Goal: Task Accomplishment & Management: Manage account settings

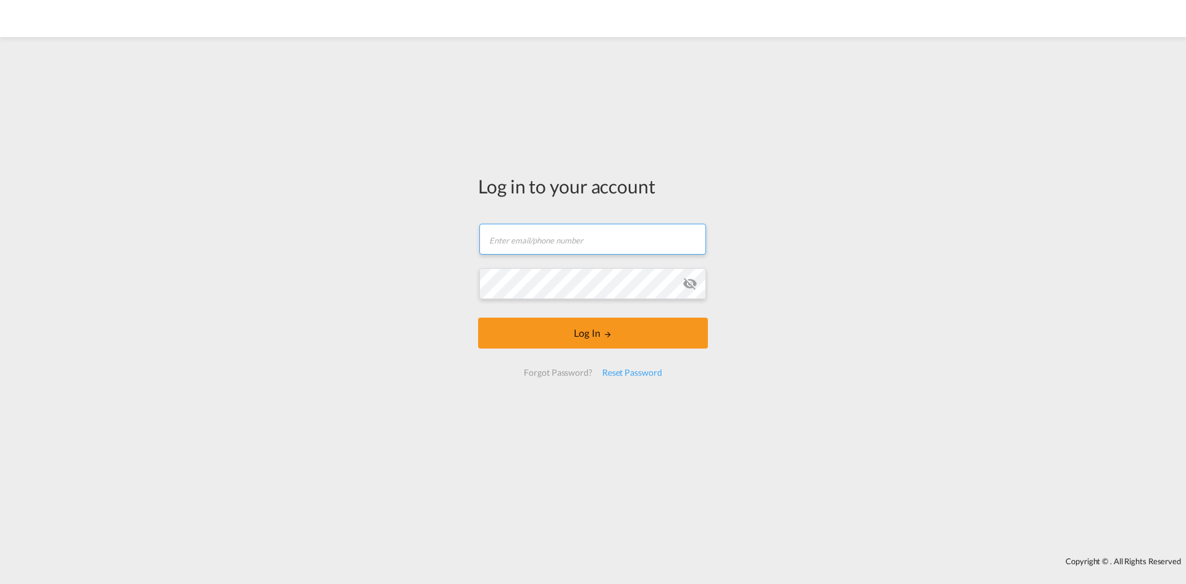
click at [598, 232] on input "text" at bounding box center [593, 239] width 227 height 31
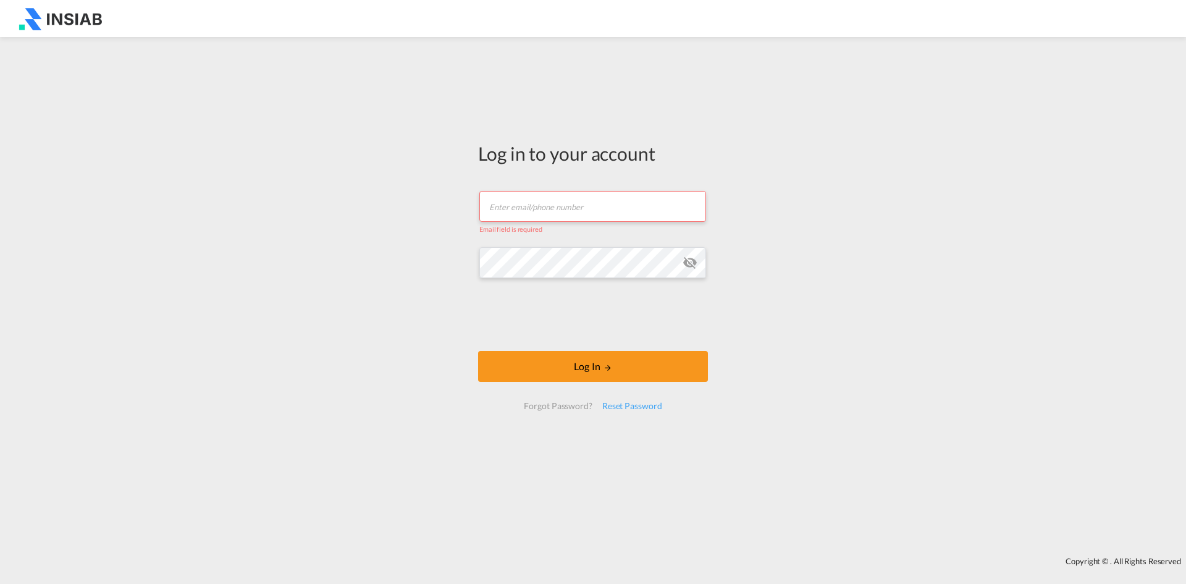
paste input "[EMAIL_ADDRESS][DOMAIN_NAME]"
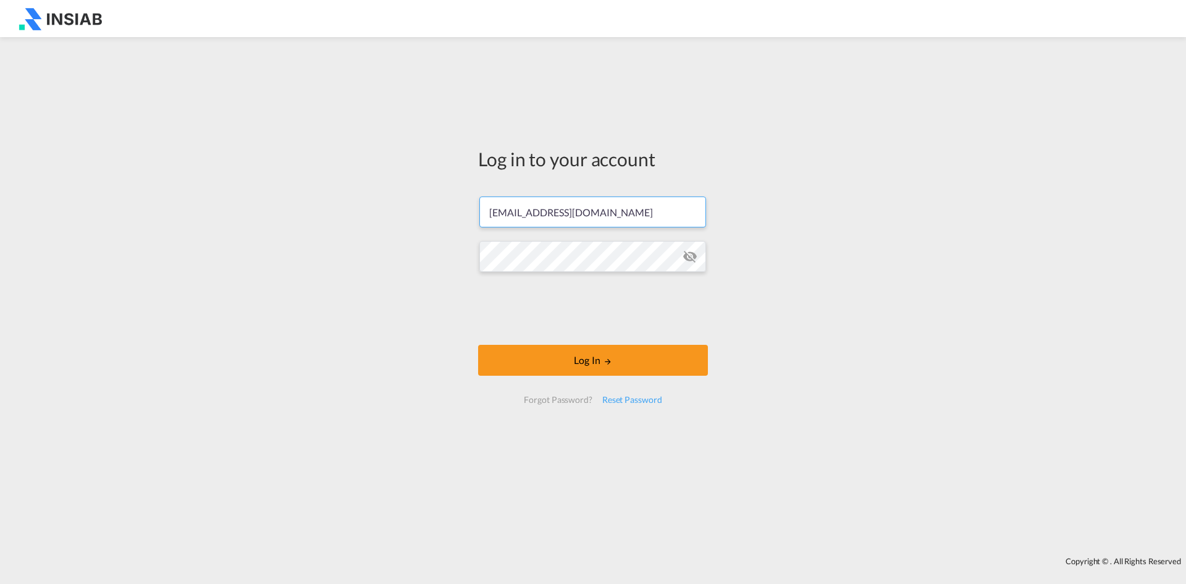
type input "[EMAIL_ADDRESS][DOMAIN_NAME]"
click at [606, 371] on button "Log In" at bounding box center [593, 360] width 230 height 31
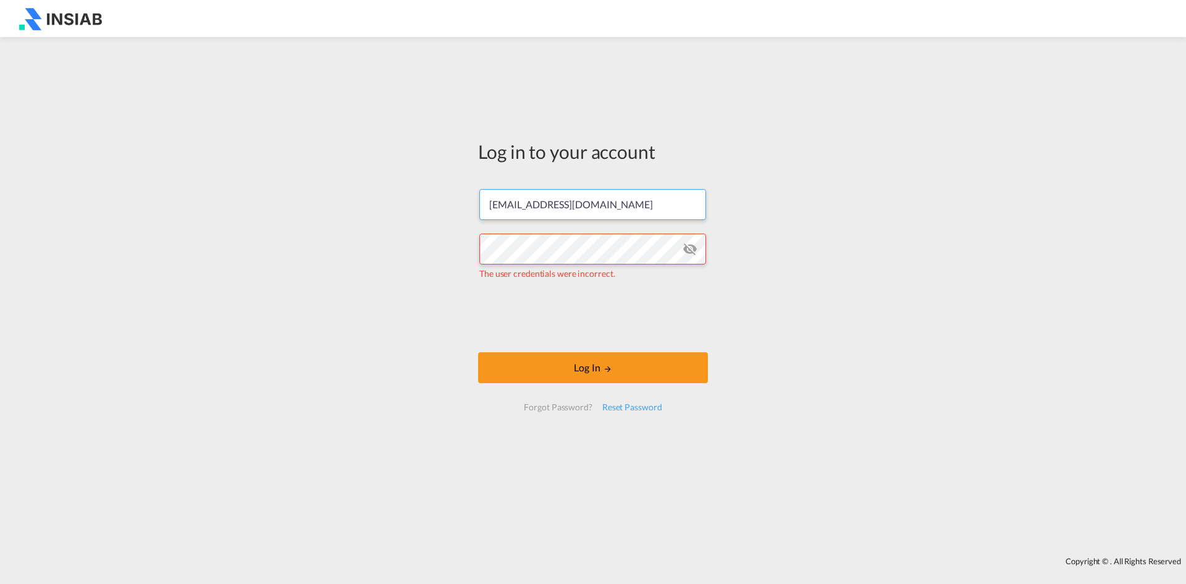
click at [641, 201] on input "[EMAIL_ADDRESS][DOMAIN_NAME]" at bounding box center [593, 204] width 227 height 31
click at [686, 250] on md-icon "icon-eye-off" at bounding box center [690, 249] width 15 height 15
click at [688, 250] on md-icon "icon-eye-off" at bounding box center [690, 249] width 15 height 15
